Goal: Task Accomplishment & Management: Use online tool/utility

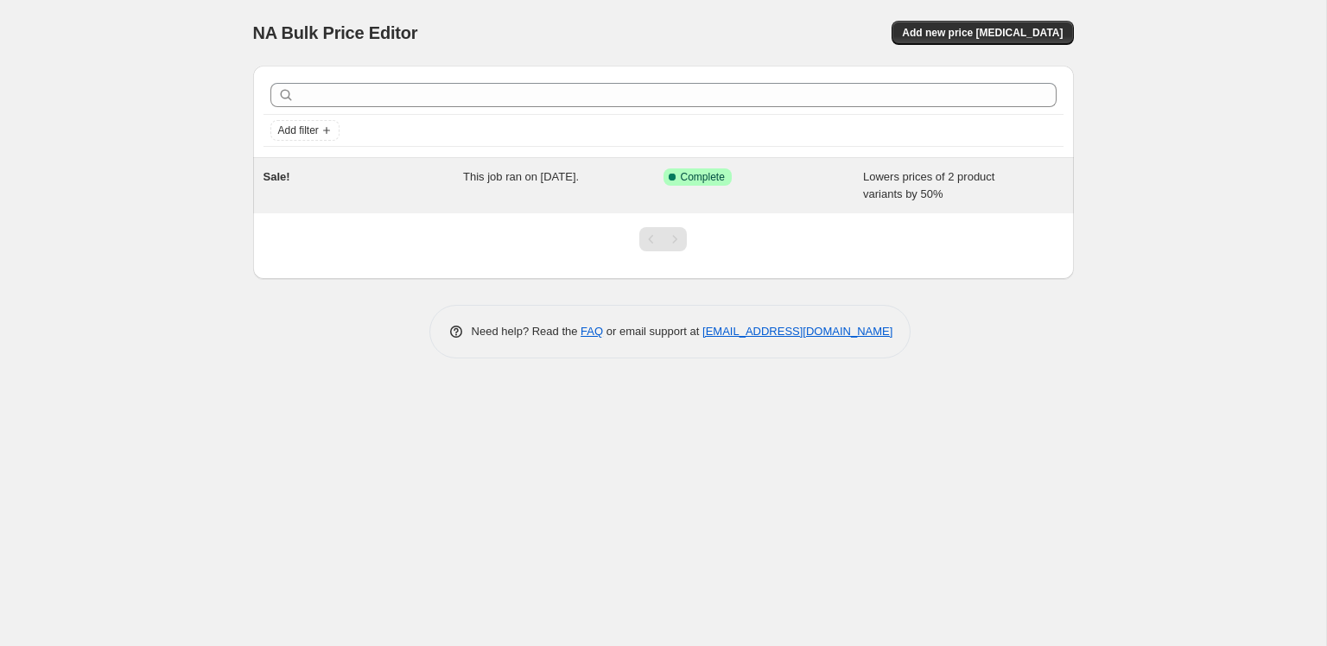
click at [567, 171] on span "This job ran on [DATE]." at bounding box center [521, 176] width 116 height 13
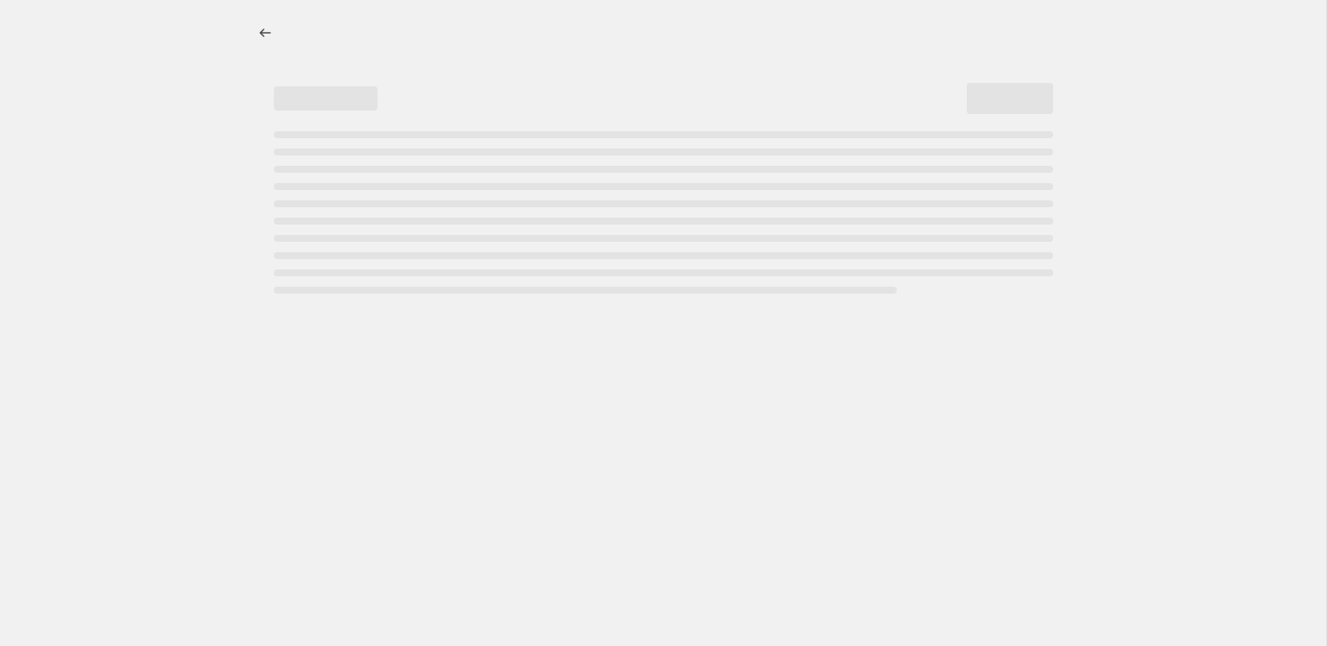
select select "percentage"
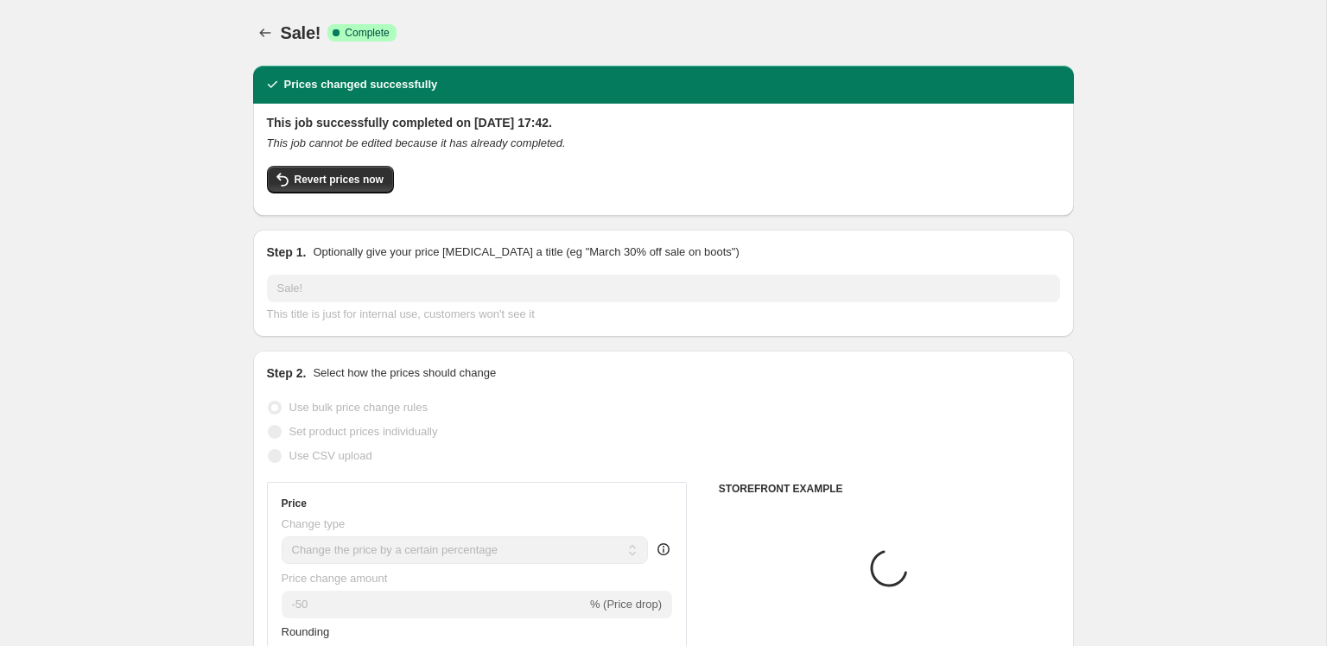
select select "product"
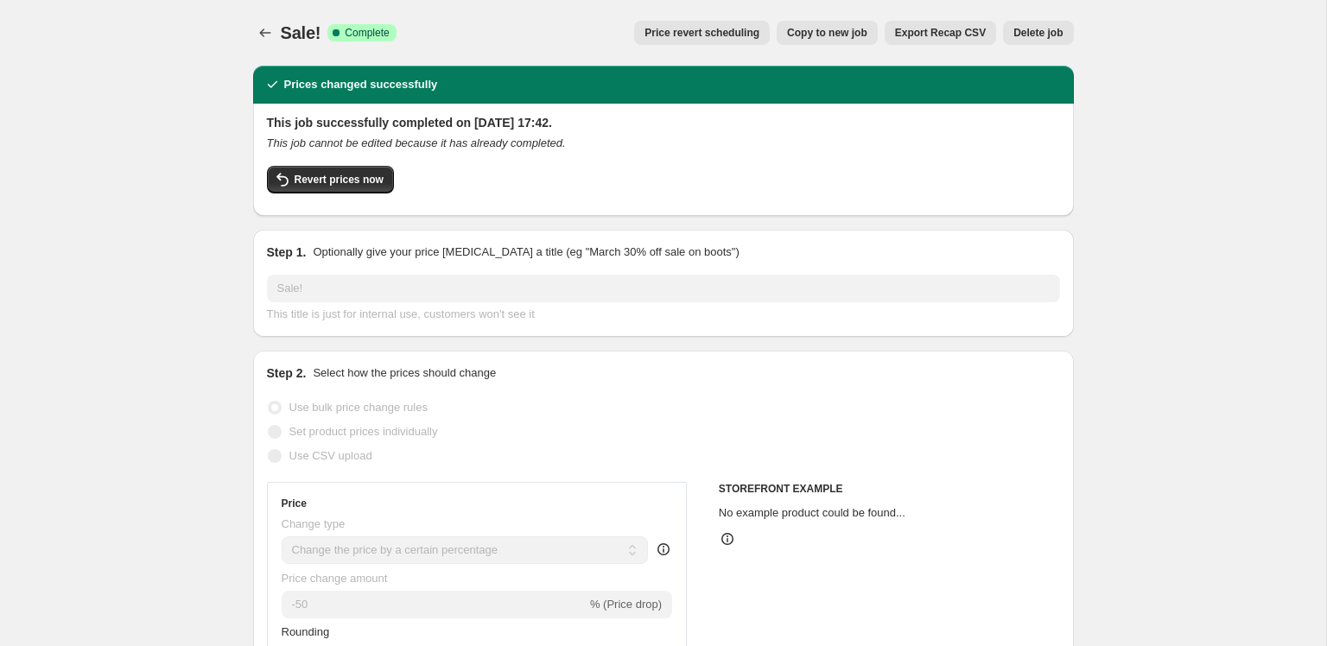
click at [1027, 35] on span "Delete job" at bounding box center [1037, 33] width 49 height 14
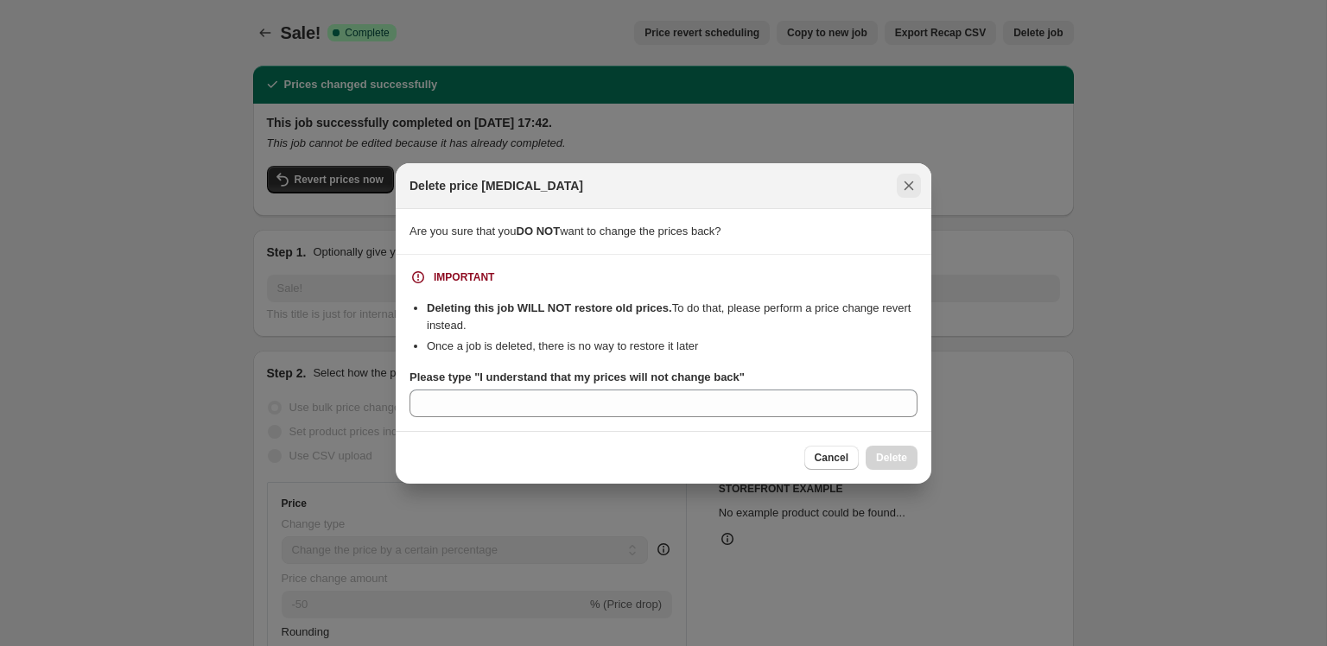
click at [912, 187] on icon "Close" at bounding box center [908, 185] width 17 height 17
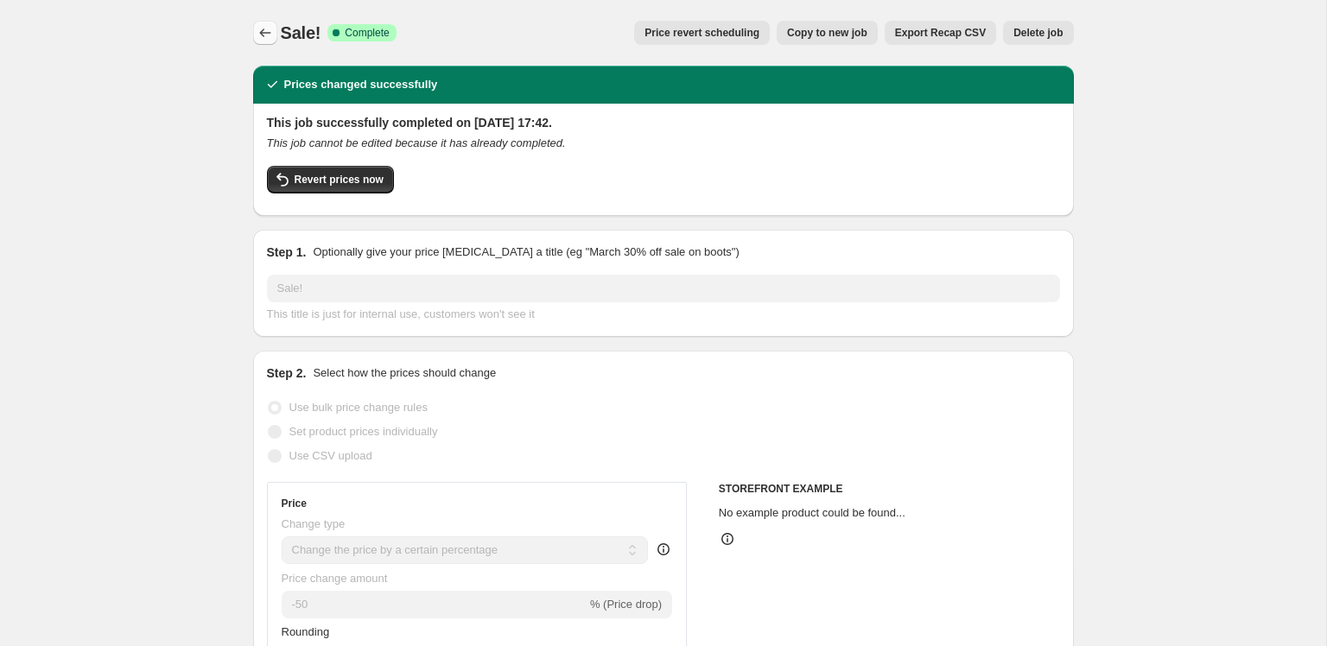
click at [266, 36] on icon "Price change jobs" at bounding box center [265, 32] width 17 height 17
